Goal: Communication & Community: Connect with others

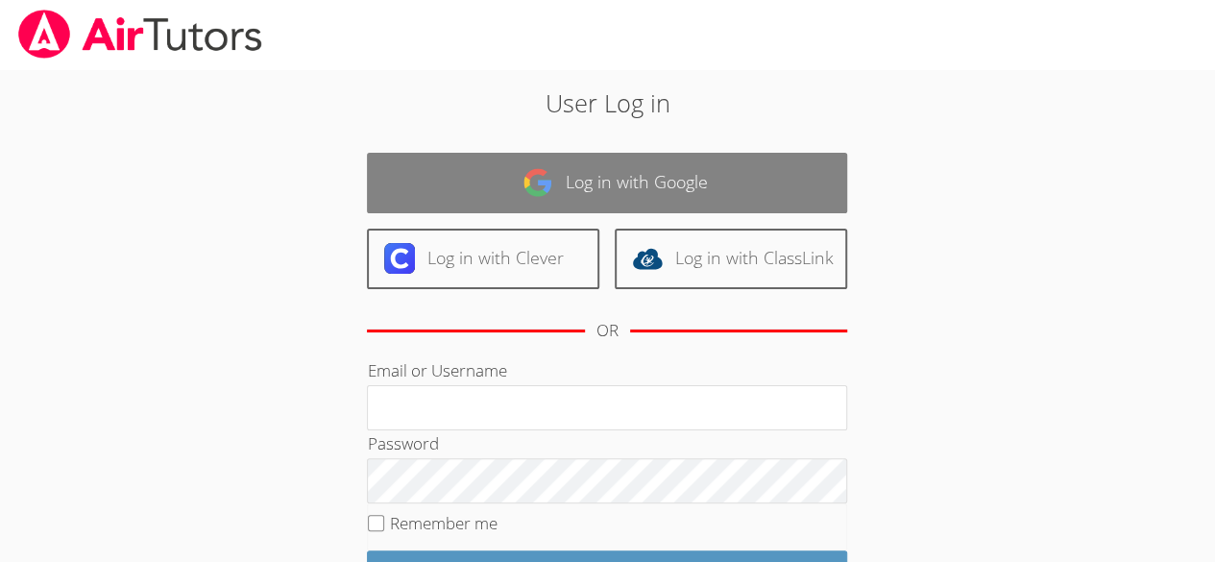
click at [520, 172] on link "Log in with Google" at bounding box center [607, 183] width 480 height 60
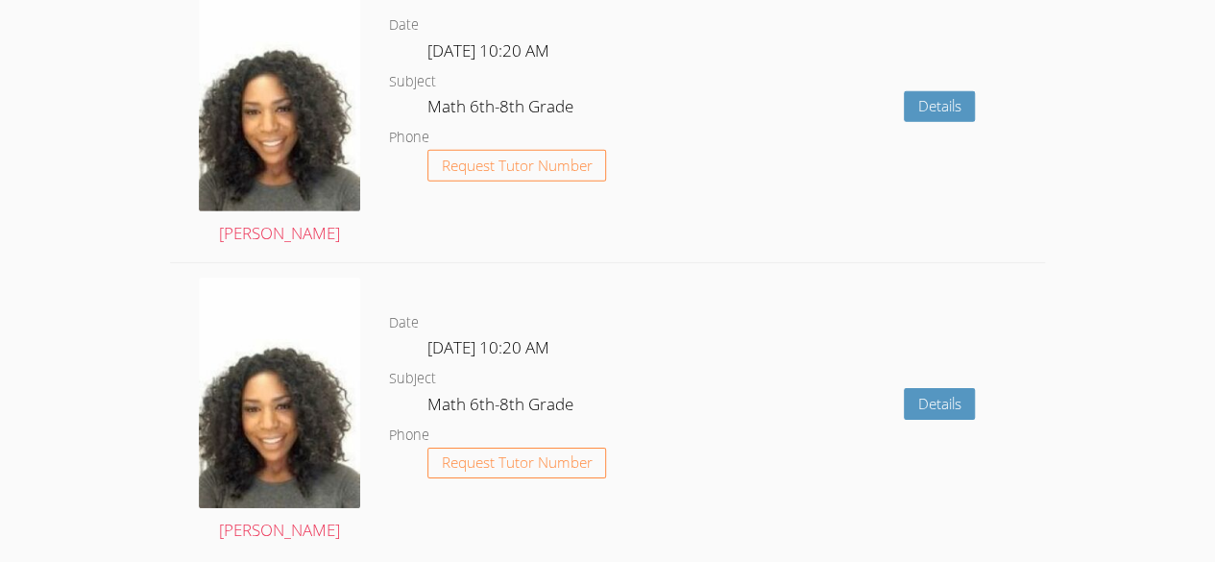
scroll to position [3292, 0]
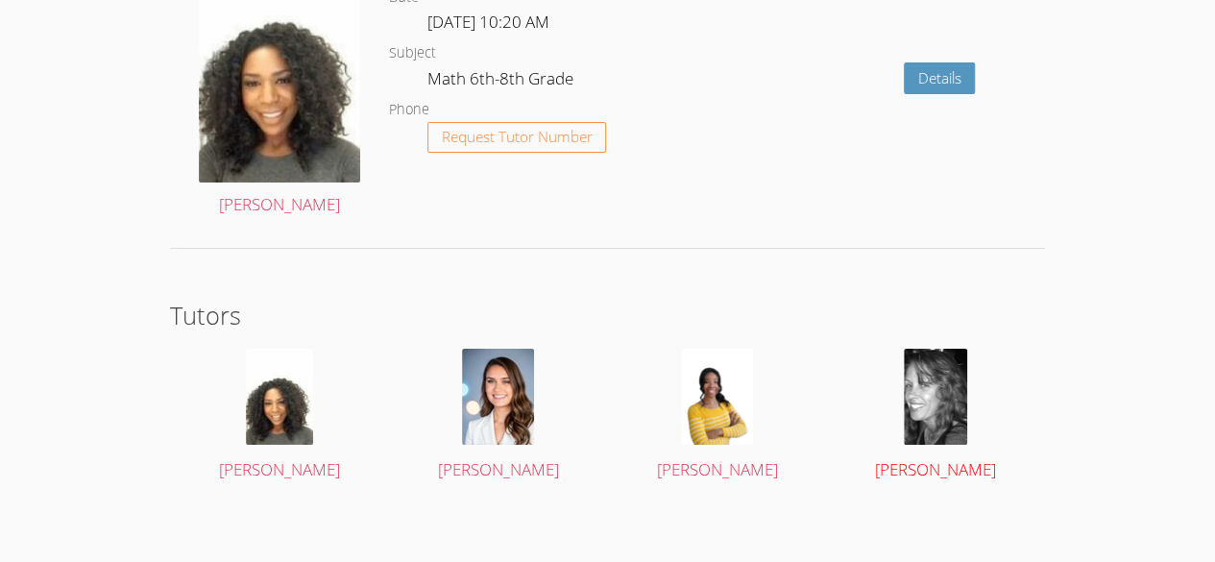
click at [929, 416] on img at bounding box center [934, 397] width 63 height 96
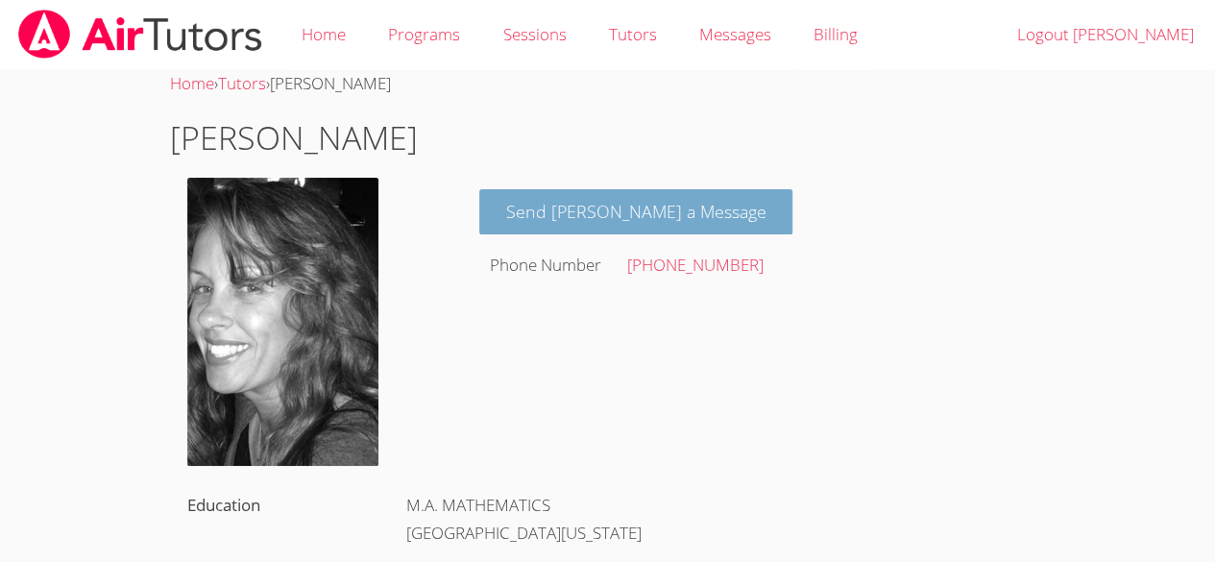
click at [577, 215] on link "Send Amy a Message" at bounding box center [636, 211] width 314 height 45
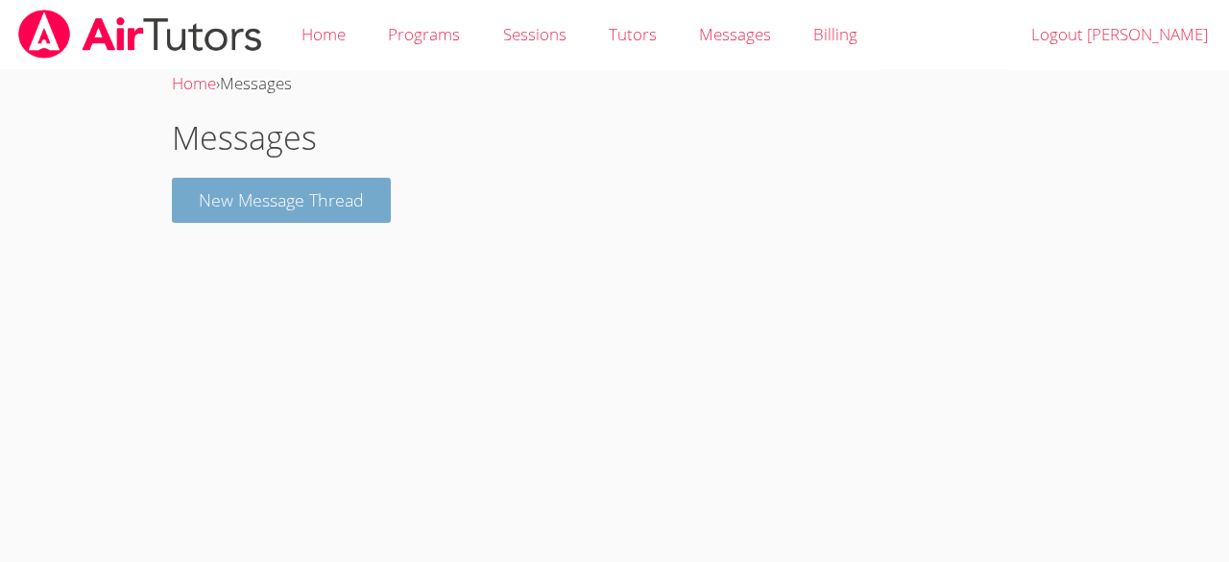
click at [350, 190] on button "New Message Thread" at bounding box center [281, 200] width 219 height 45
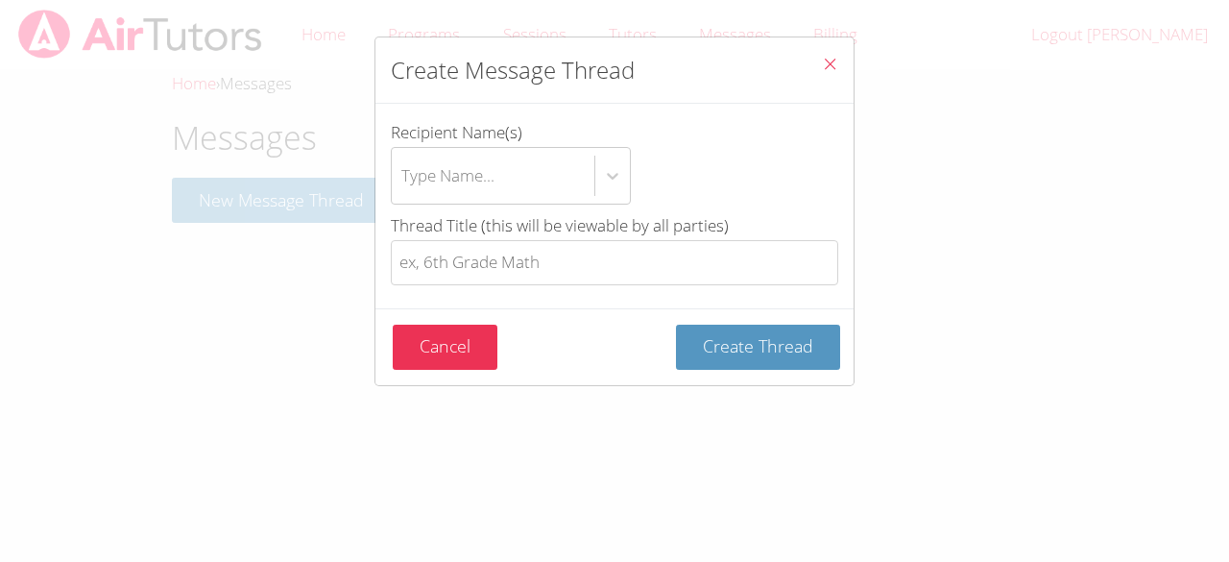
click at [806, 53] on button "Close" at bounding box center [829, 66] width 47 height 59
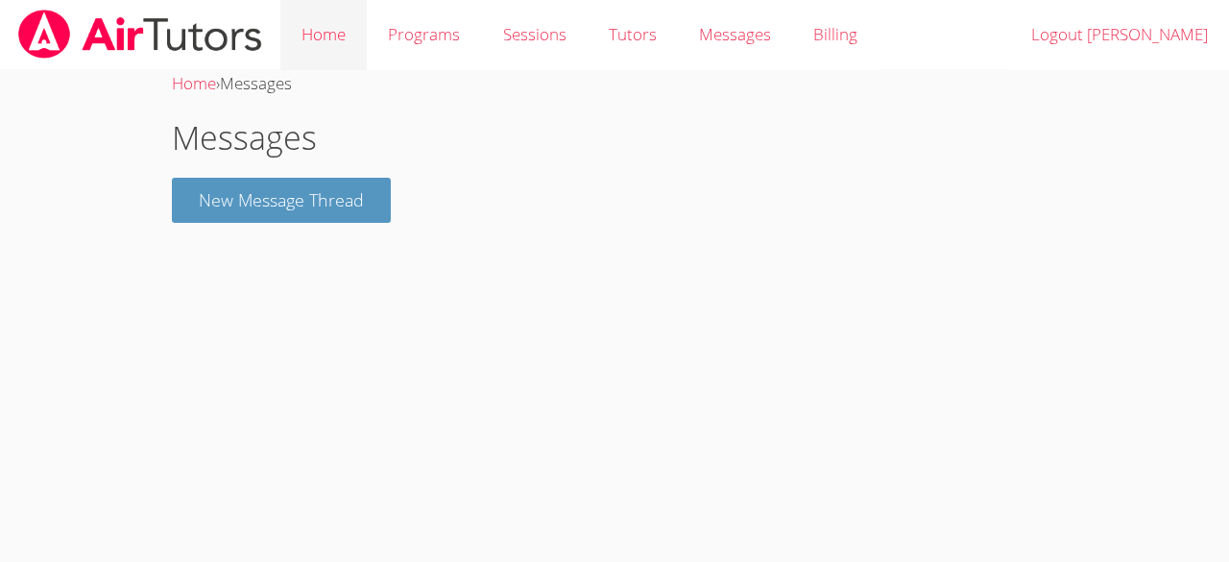
click at [309, 27] on link "Home" at bounding box center [323, 35] width 86 height 70
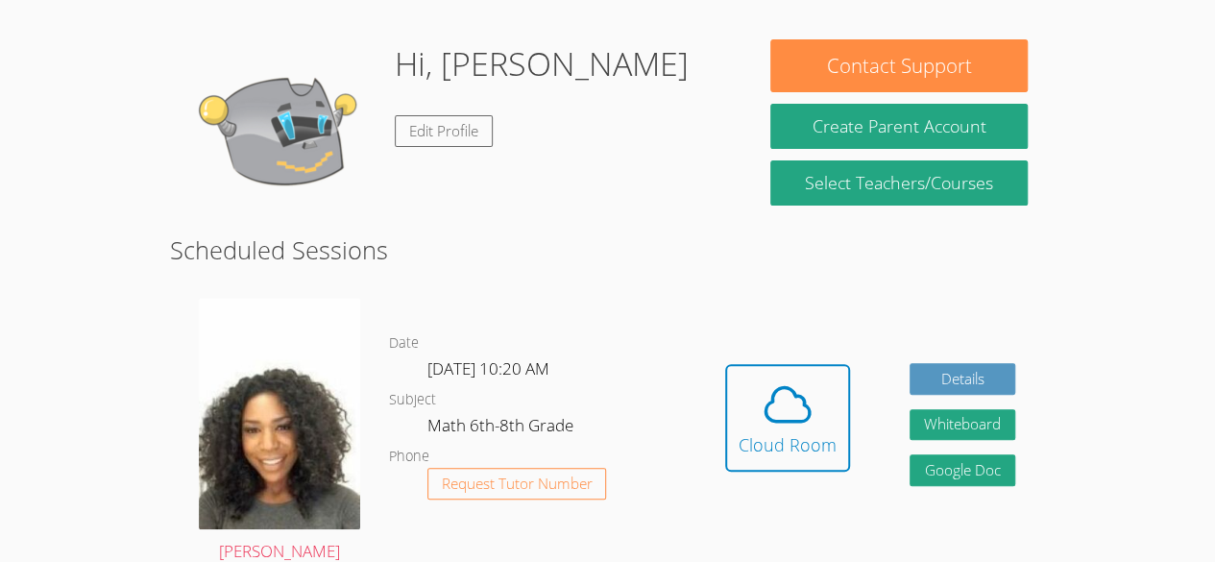
scroll to position [206, 0]
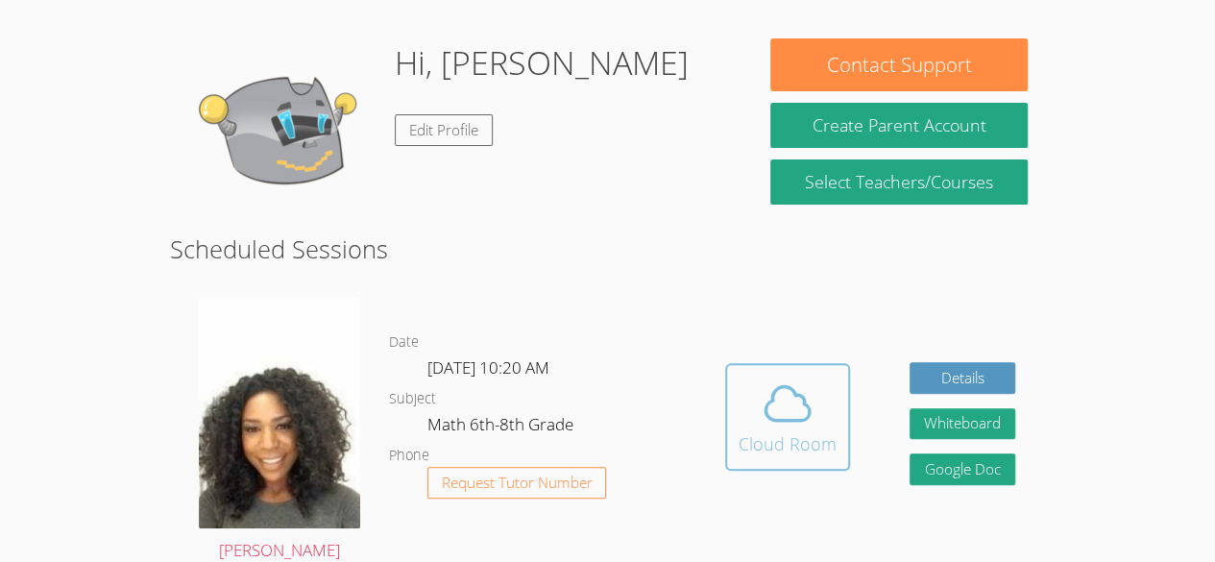
click at [780, 420] on icon at bounding box center [787, 403] width 44 height 34
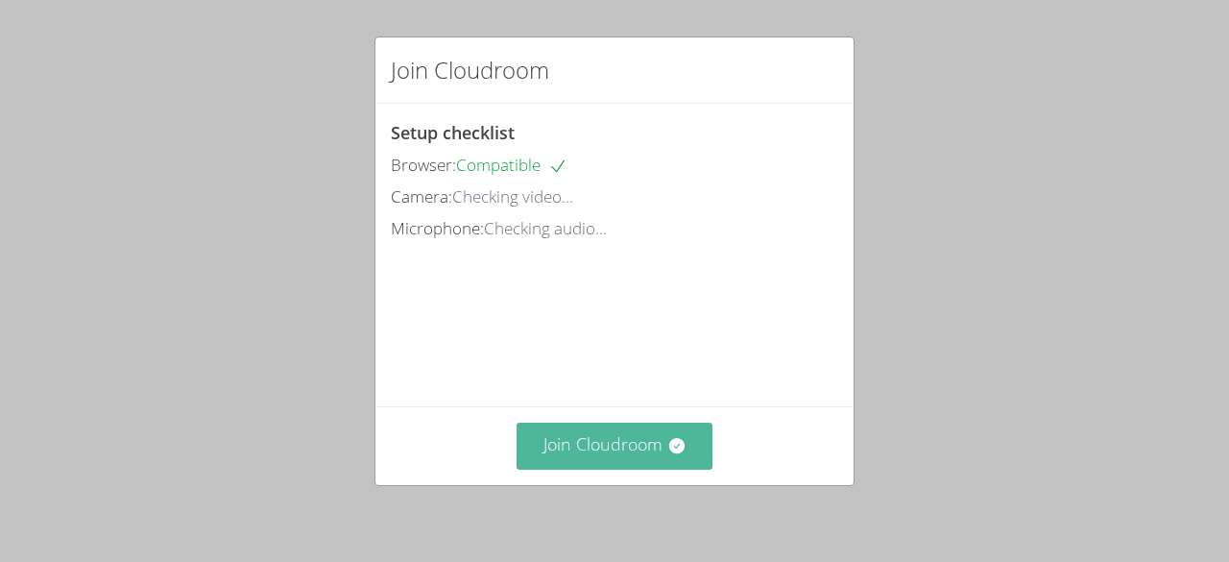
click at [607, 444] on button "Join Cloudroom" at bounding box center [615, 445] width 197 height 47
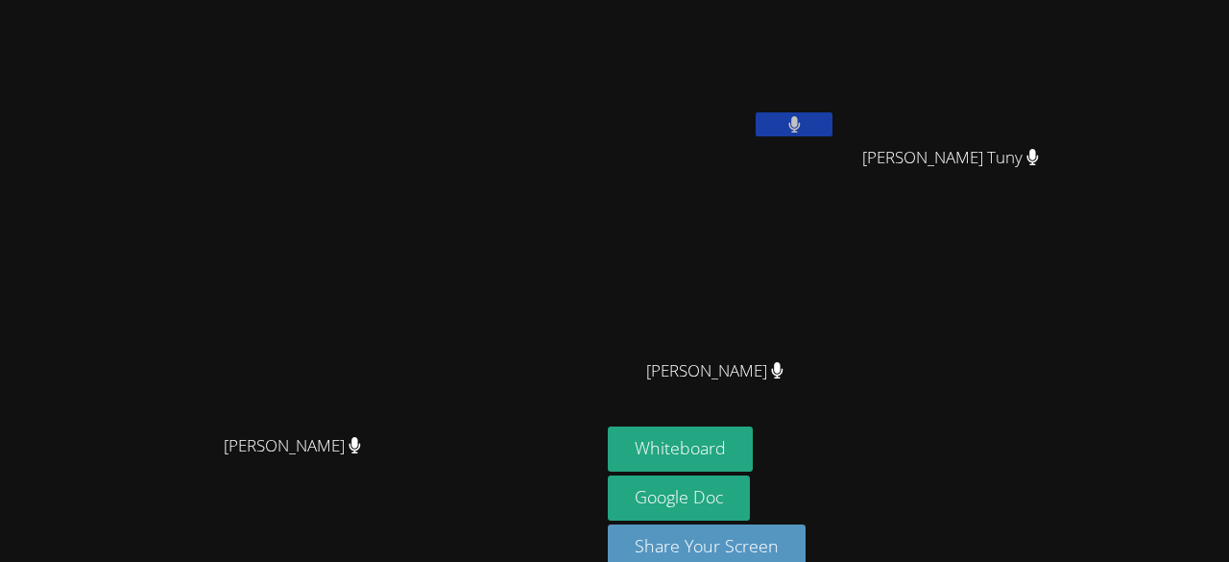
drag, startPoint x: 789, startPoint y: 441, endPoint x: 605, endPoint y: 345, distance: 207.8
click at [445, 345] on video at bounding box center [300, 259] width 288 height 329
click at [753, 445] on button "Whiteboard" at bounding box center [680, 448] width 145 height 45
